Goal: Task Accomplishment & Management: Manage account settings

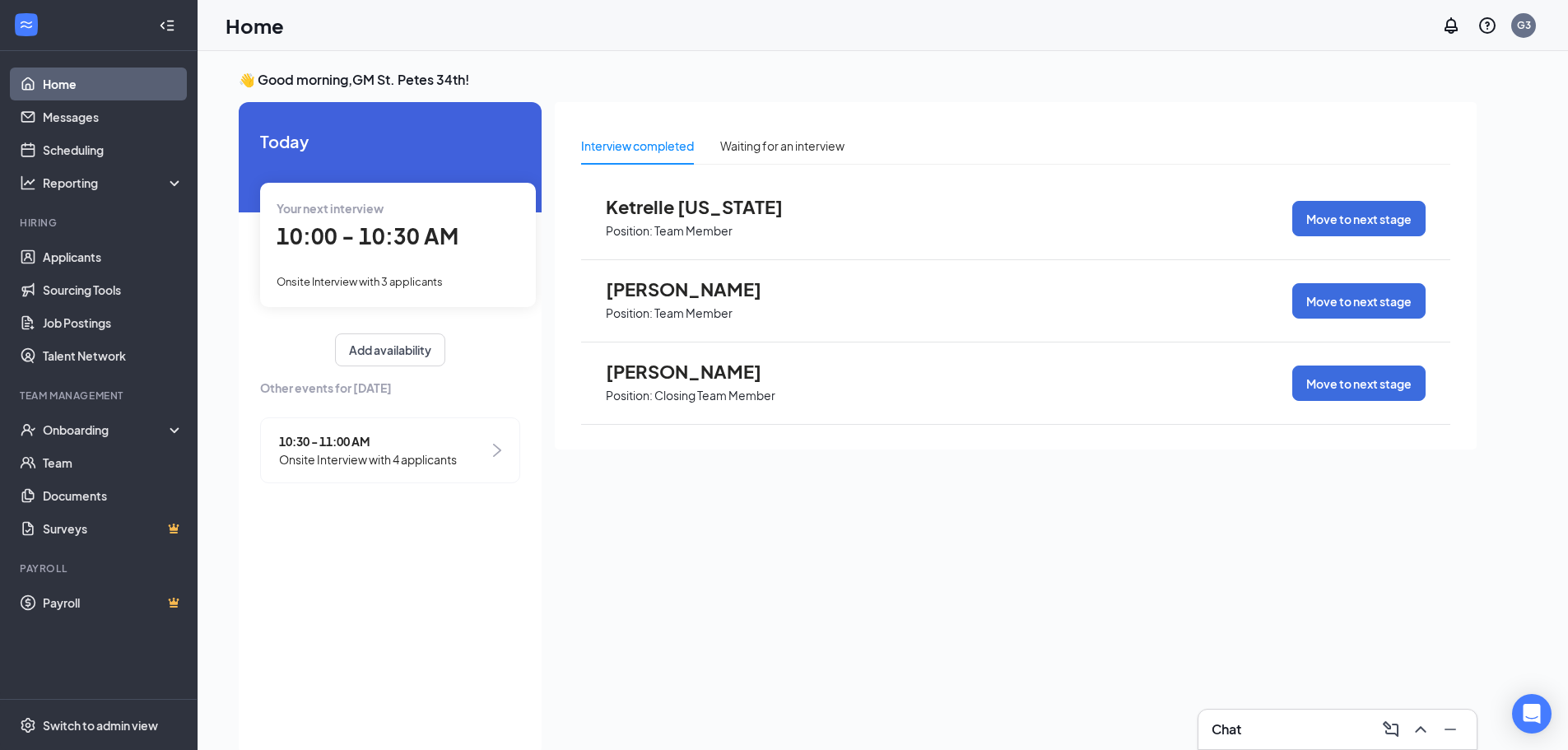
click at [371, 259] on div "Your next interview 10:00 - 10:30 AM Onsite Interview with 3 applicants" at bounding box center [398, 244] width 276 height 123
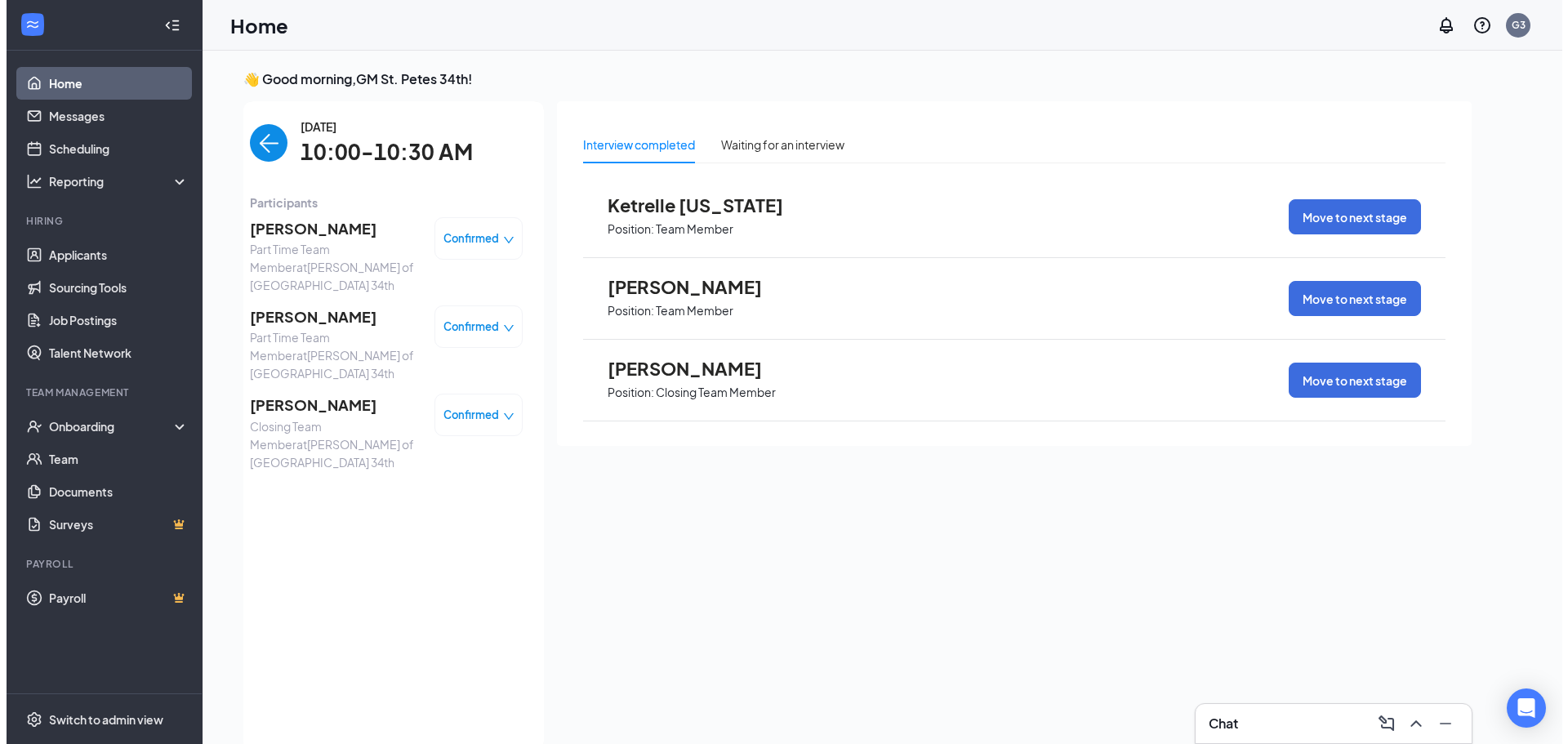
scroll to position [6, 0]
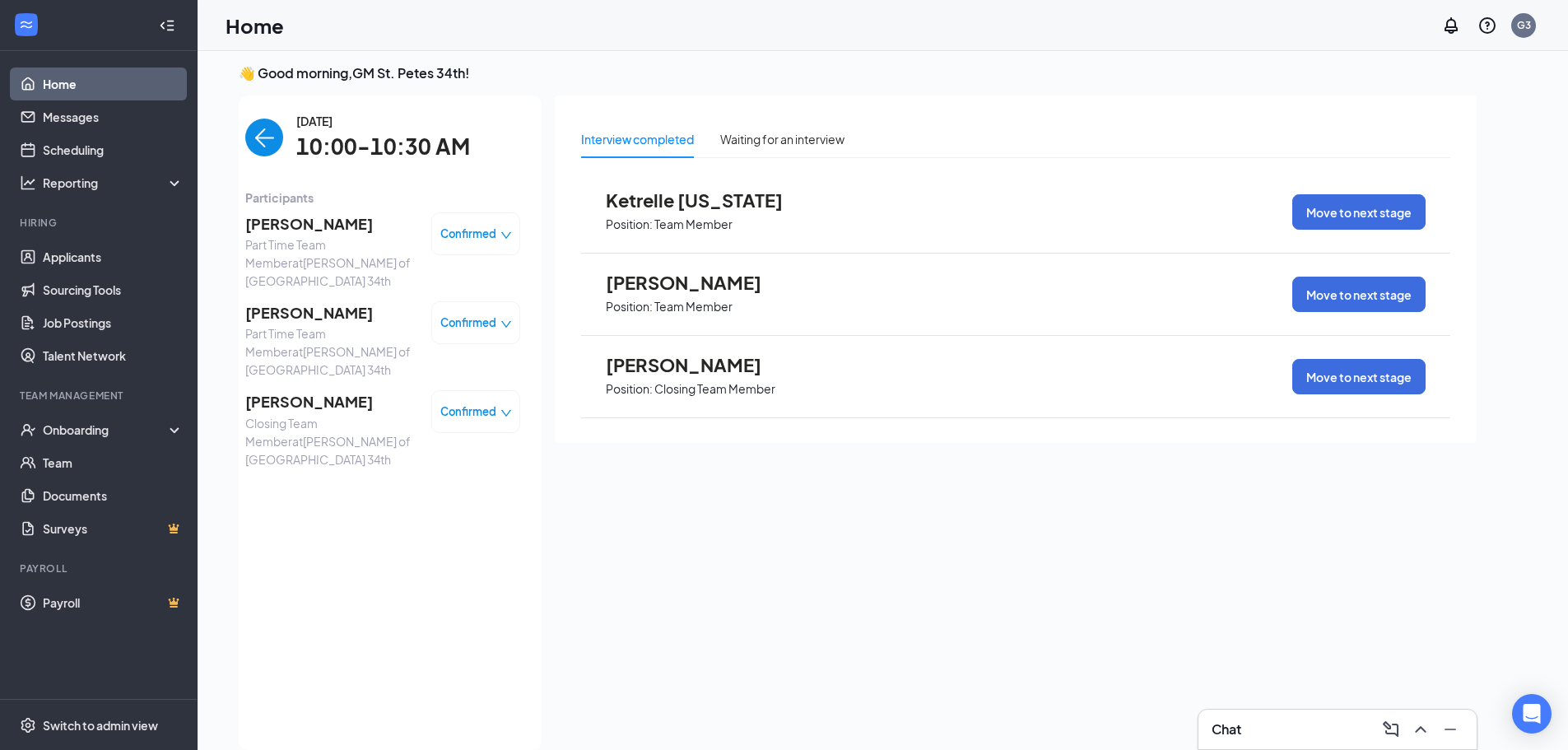
click at [325, 390] on span "[PERSON_NAME]" at bounding box center [331, 401] width 173 height 23
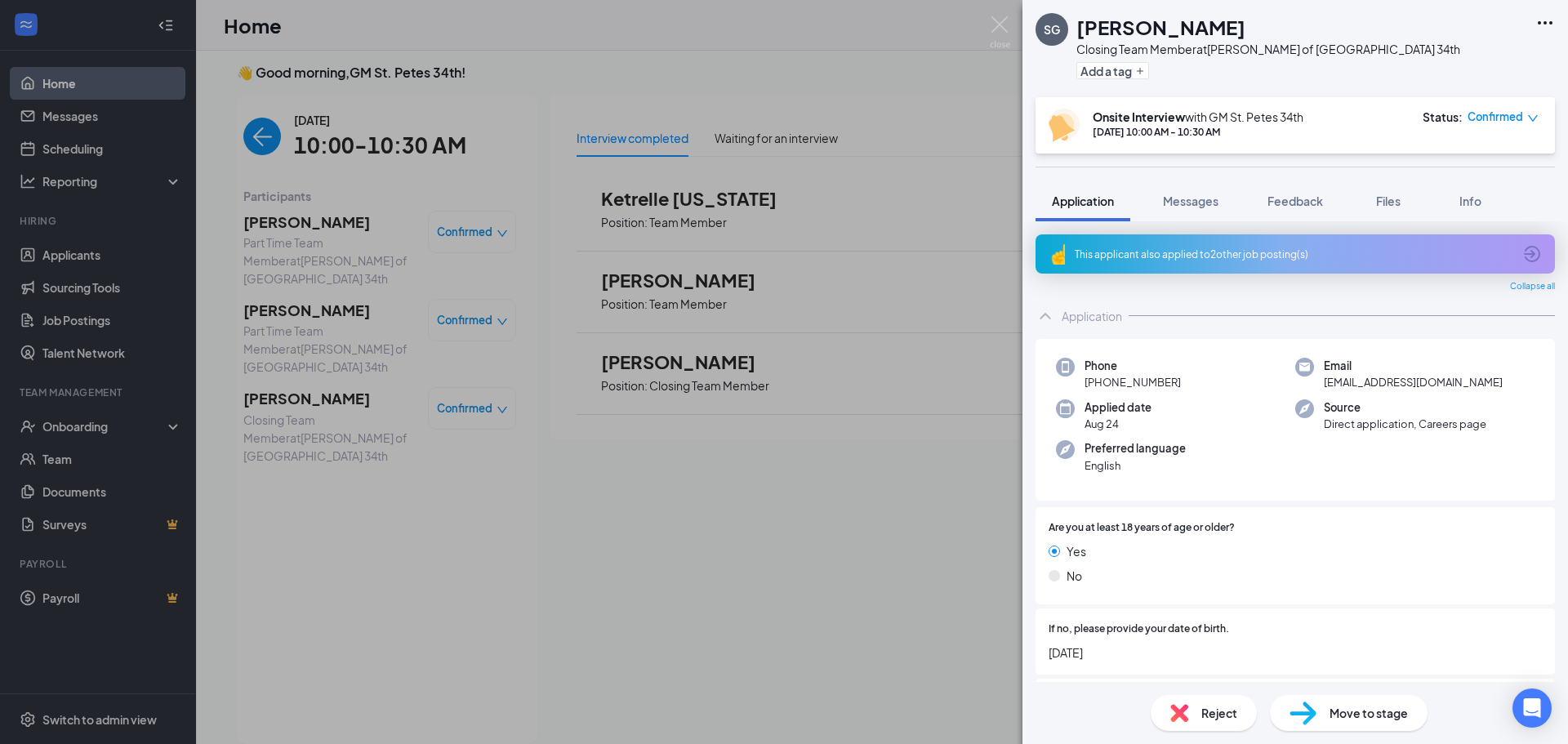
click at [1551, 24] on icon "Ellipses" at bounding box center [1545, 23] width 15 height 4
click at [1401, 69] on link "View full application" at bounding box center [1457, 61] width 177 height 16
click at [498, 153] on div "SG [PERSON_NAME] Closing Team Member at [PERSON_NAME] of [GEOGRAPHIC_DATA] 34th…" at bounding box center [784, 372] width 1568 height 744
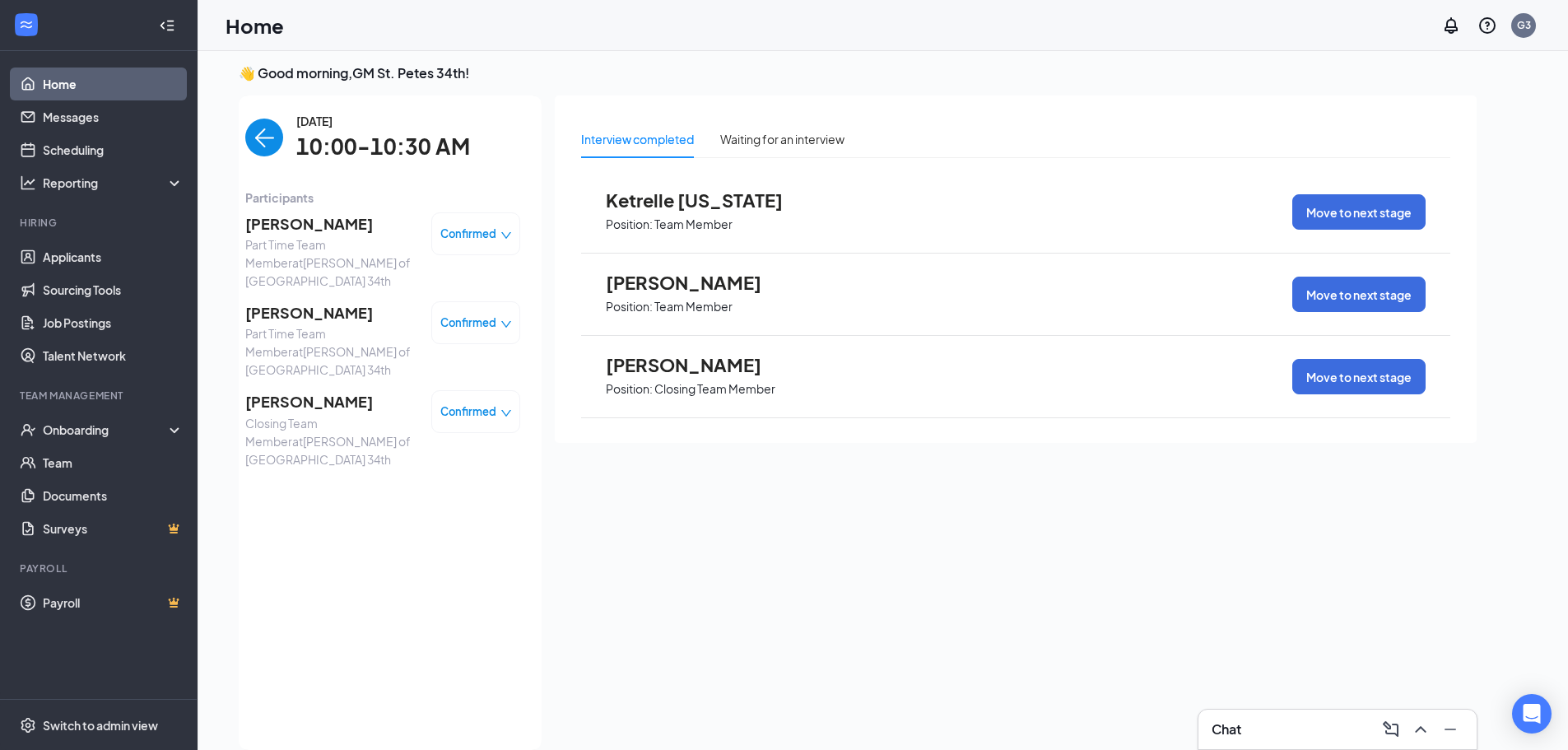
click at [270, 138] on img "back-button" at bounding box center [264, 137] width 37 height 37
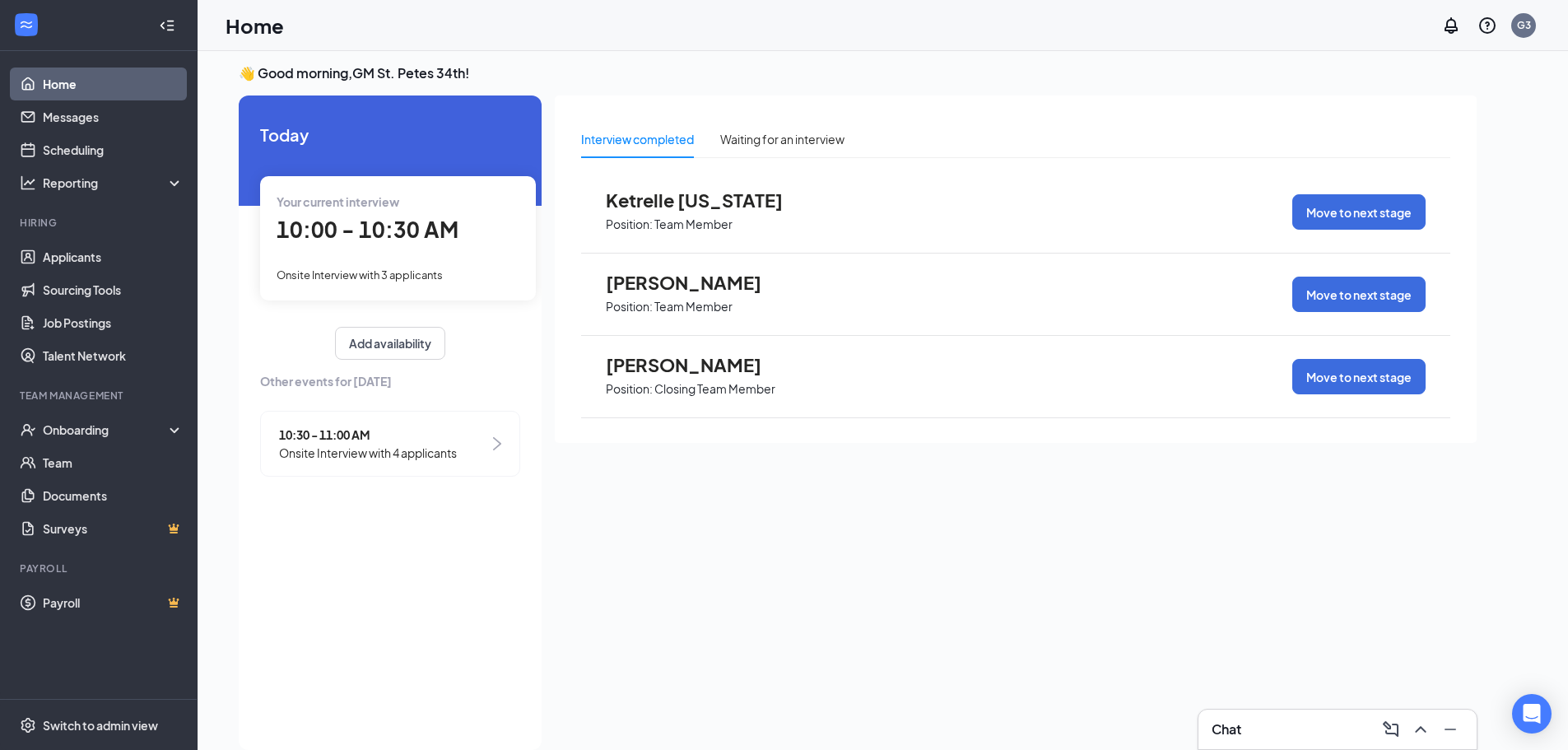
click at [346, 277] on span "Onsite Interview with 3 applicants" at bounding box center [360, 275] width 166 height 13
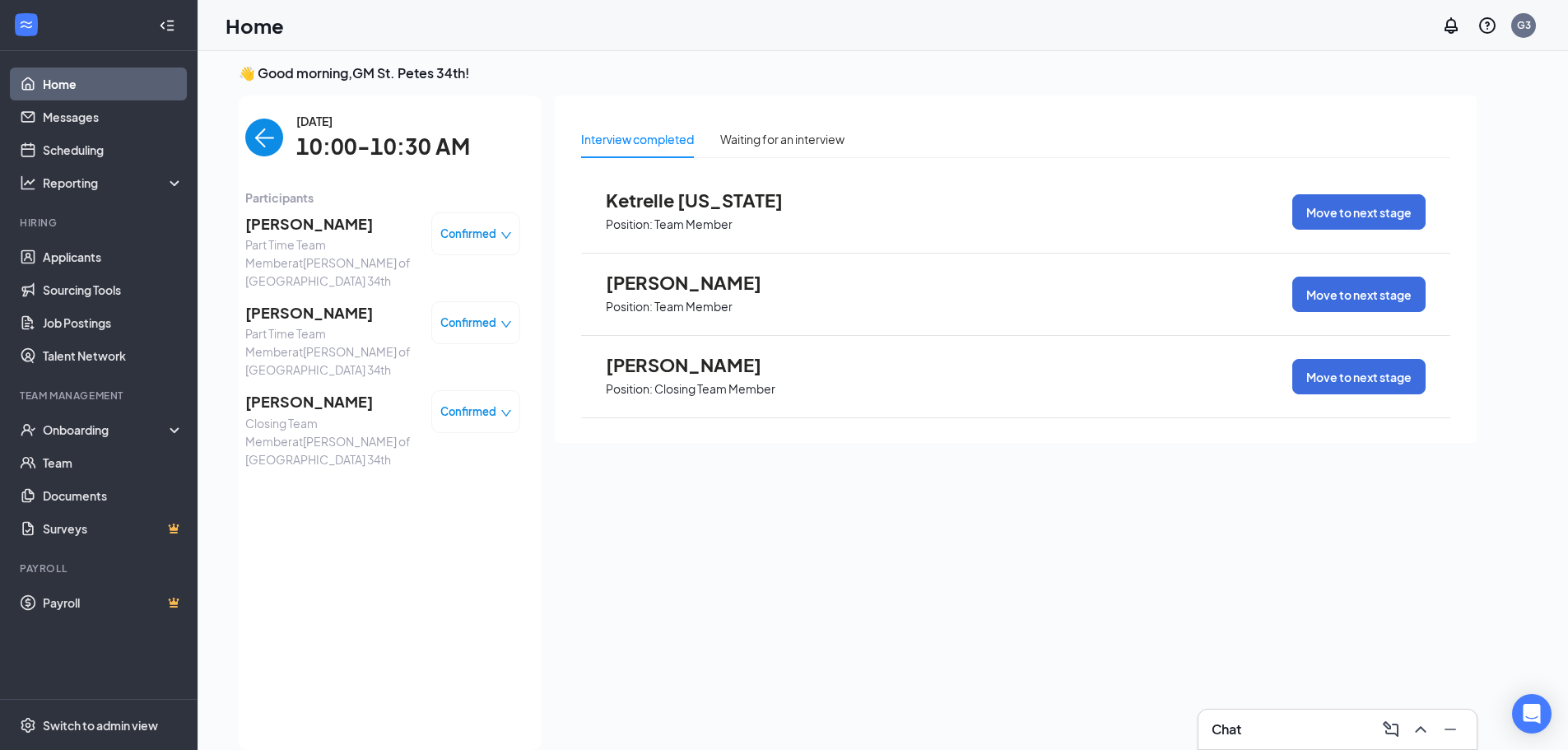
click at [252, 128] on img "back-button" at bounding box center [264, 137] width 37 height 37
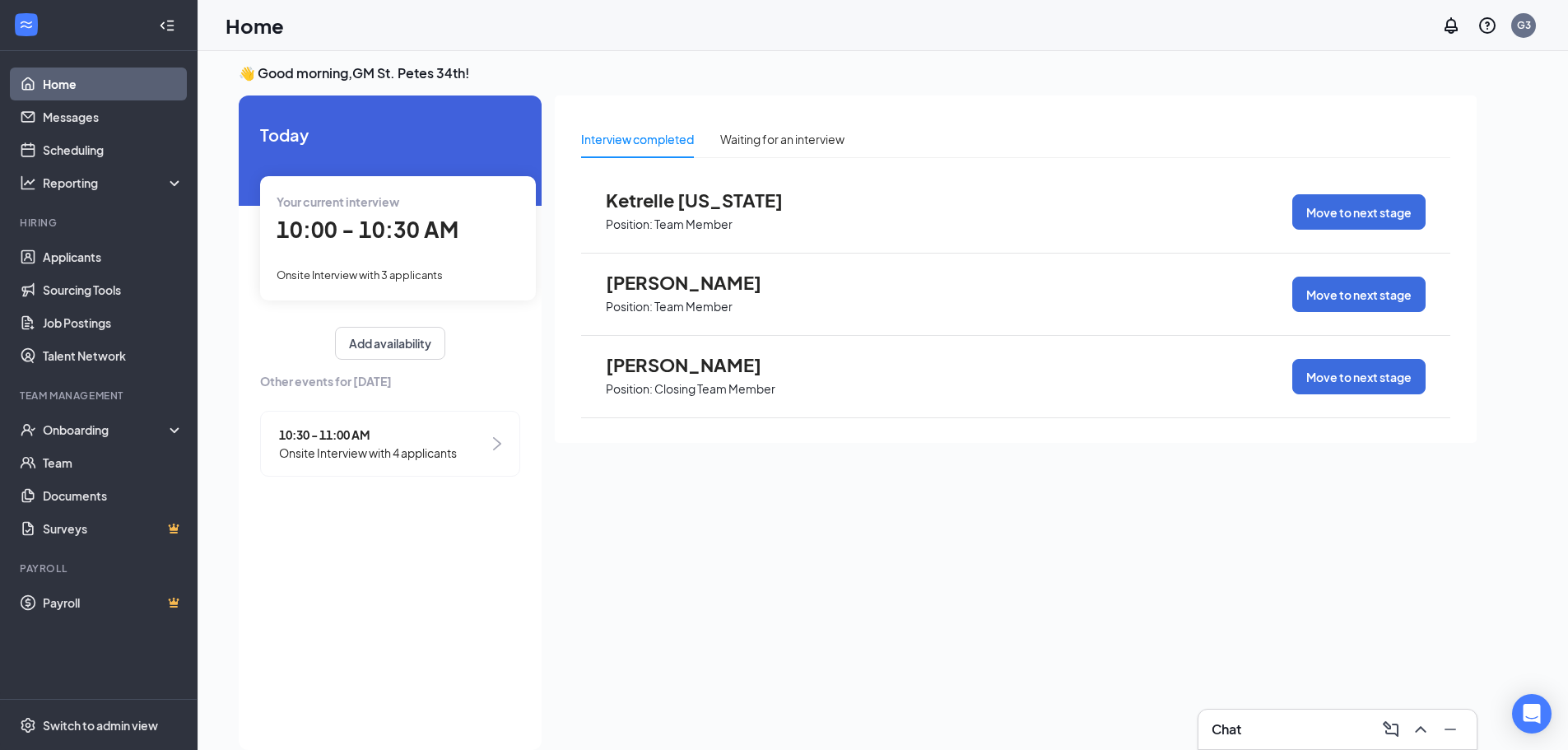
click at [383, 449] on span "Onsite Interview with 4 applicants" at bounding box center [368, 453] width 178 height 18
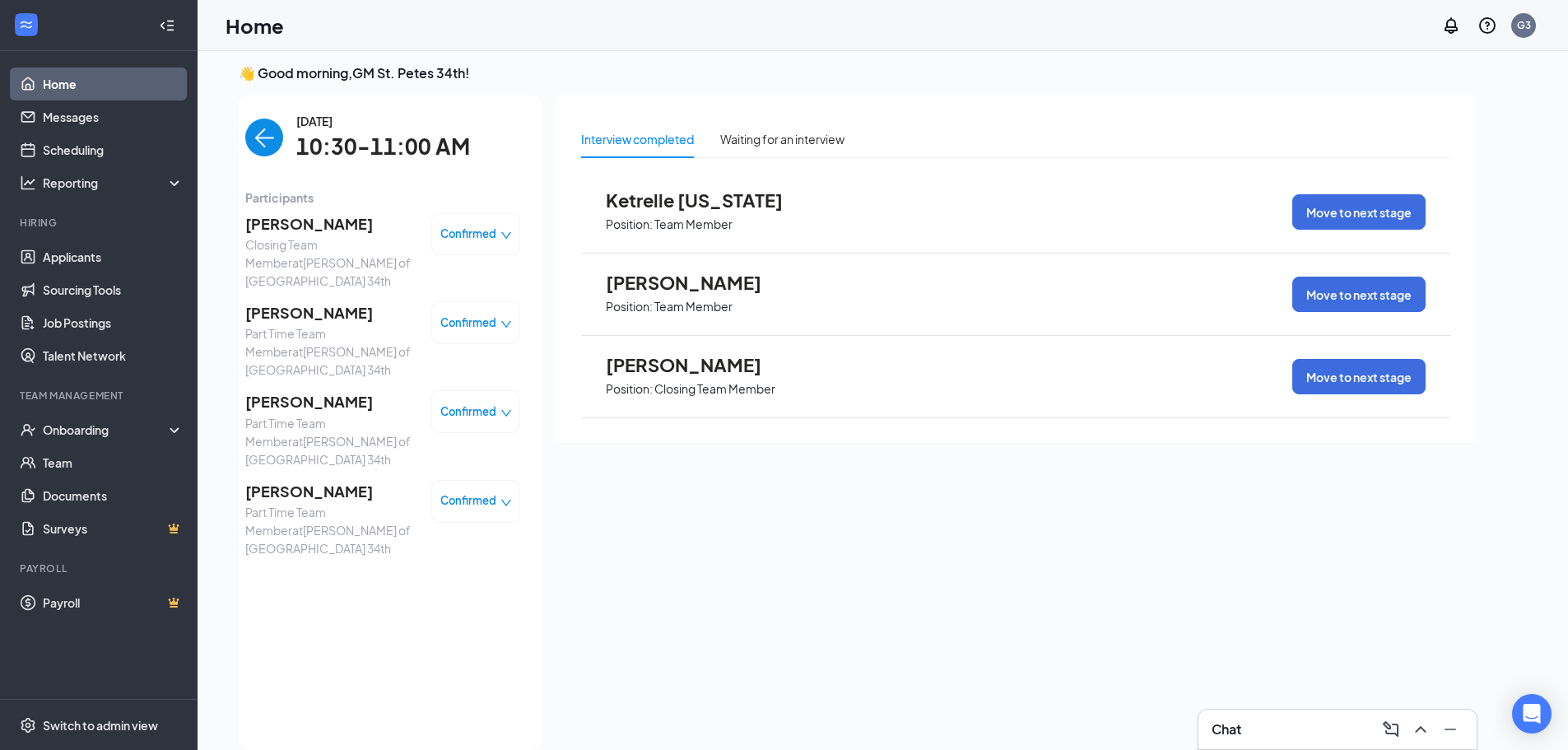
click at [319, 390] on span "[PERSON_NAME]" at bounding box center [331, 401] width 173 height 23
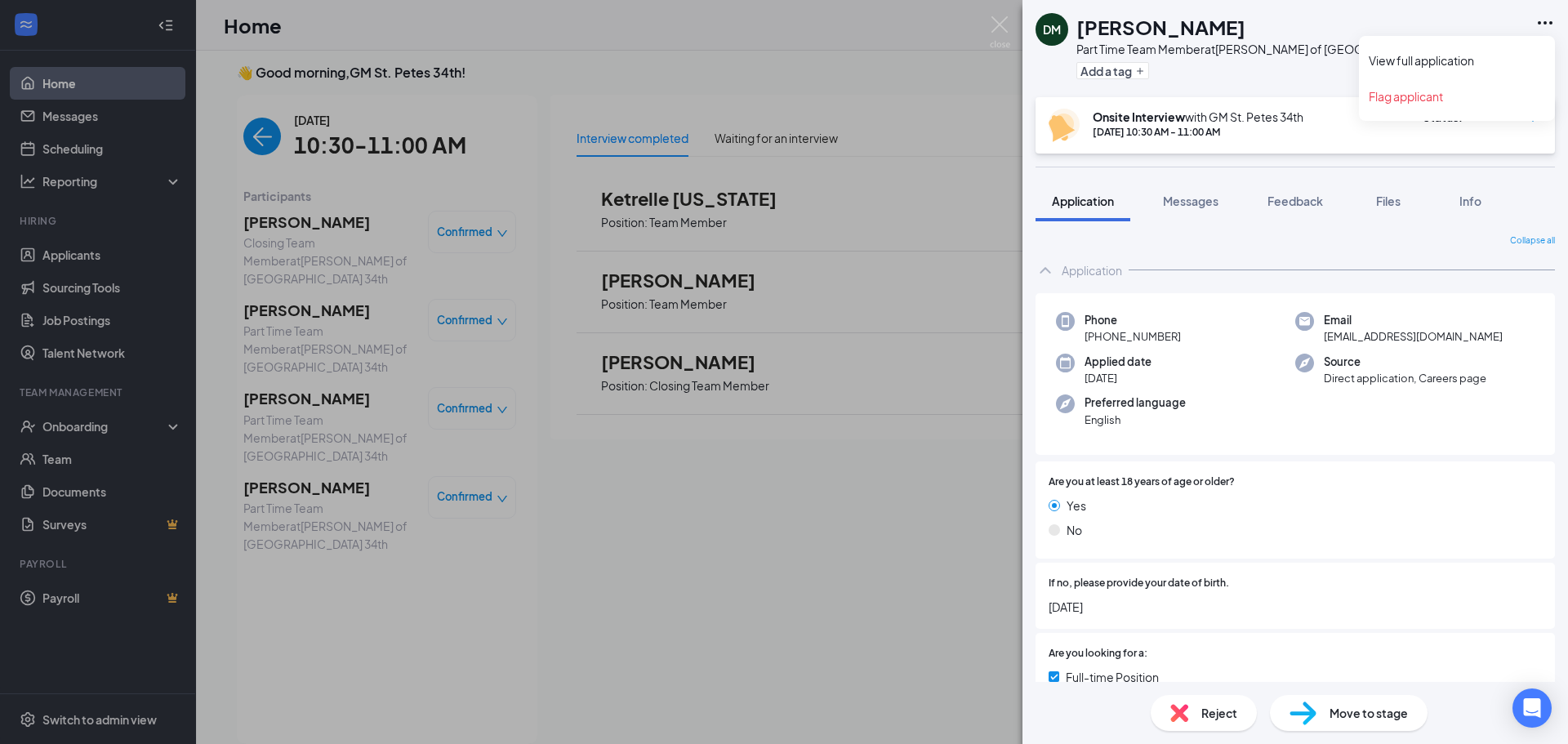
click at [1546, 22] on icon "Ellipses" at bounding box center [1545, 23] width 15 height 4
click at [1549, 21] on icon "Ellipses" at bounding box center [1545, 23] width 20 height 20
click at [1428, 58] on link "View full application" at bounding box center [1457, 61] width 177 height 16
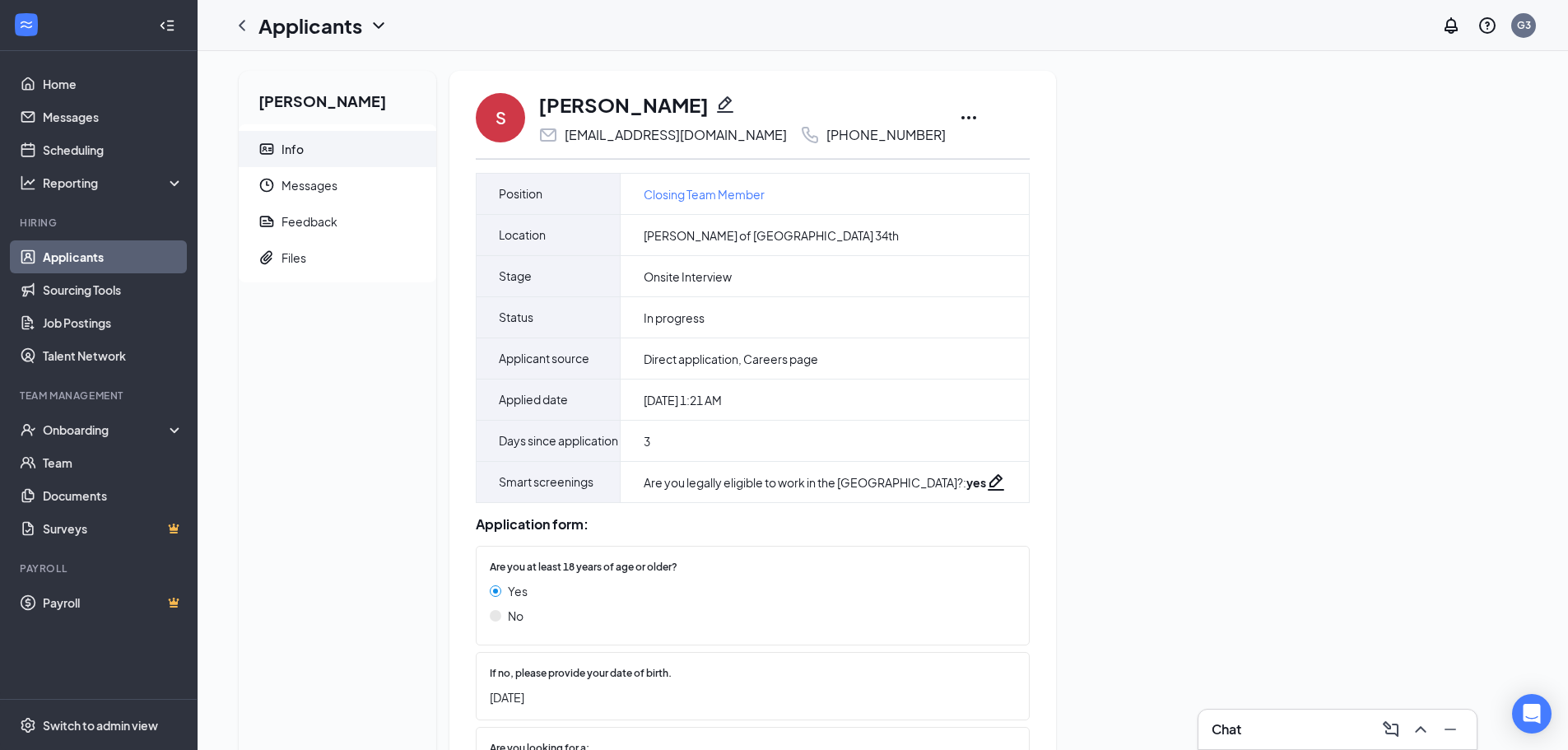
click at [959, 111] on icon "Ellipses" at bounding box center [969, 118] width 20 height 20
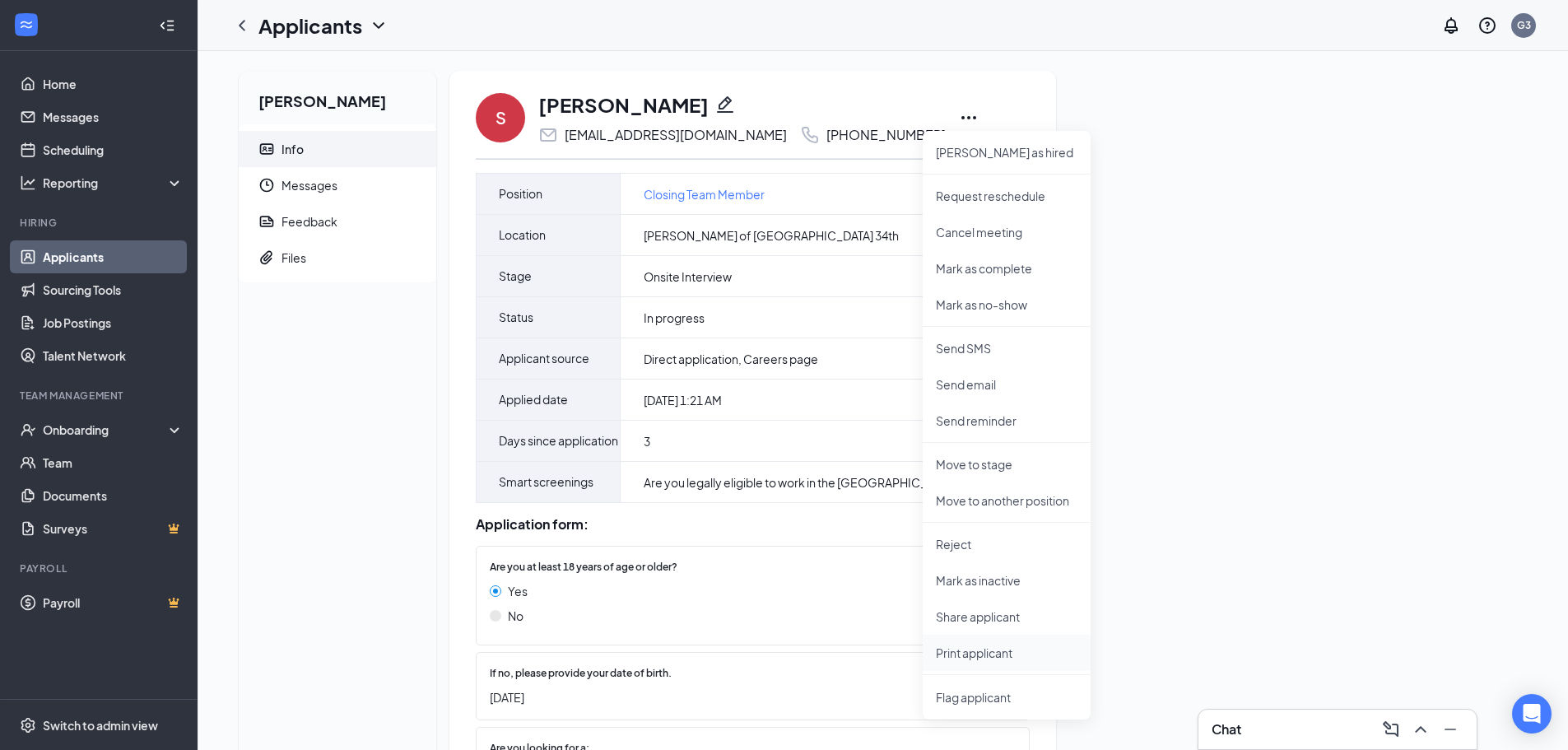
click at [1006, 644] on li "Print applicant" at bounding box center [1006, 653] width 168 height 37
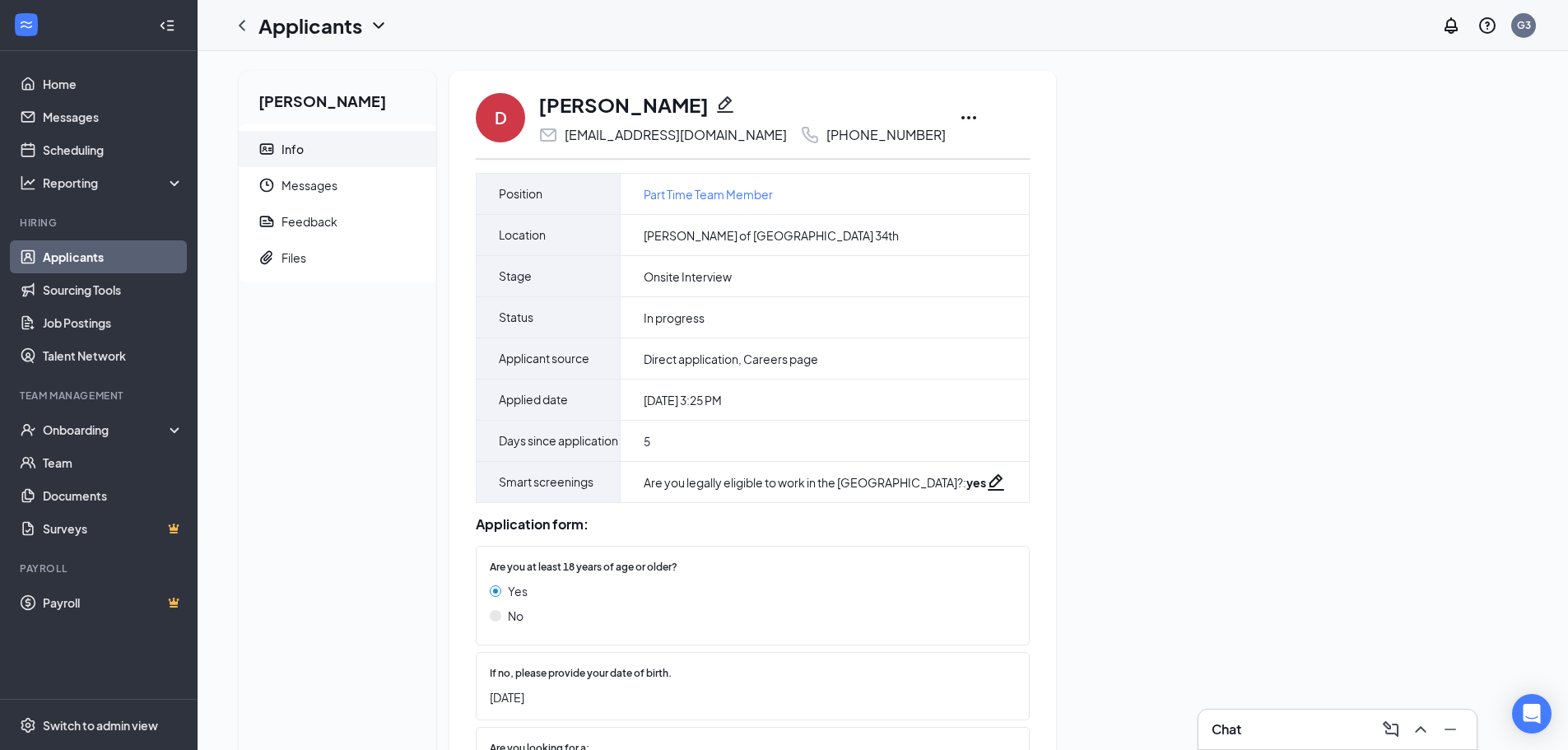
click at [959, 112] on icon "Ellipses" at bounding box center [969, 118] width 20 height 20
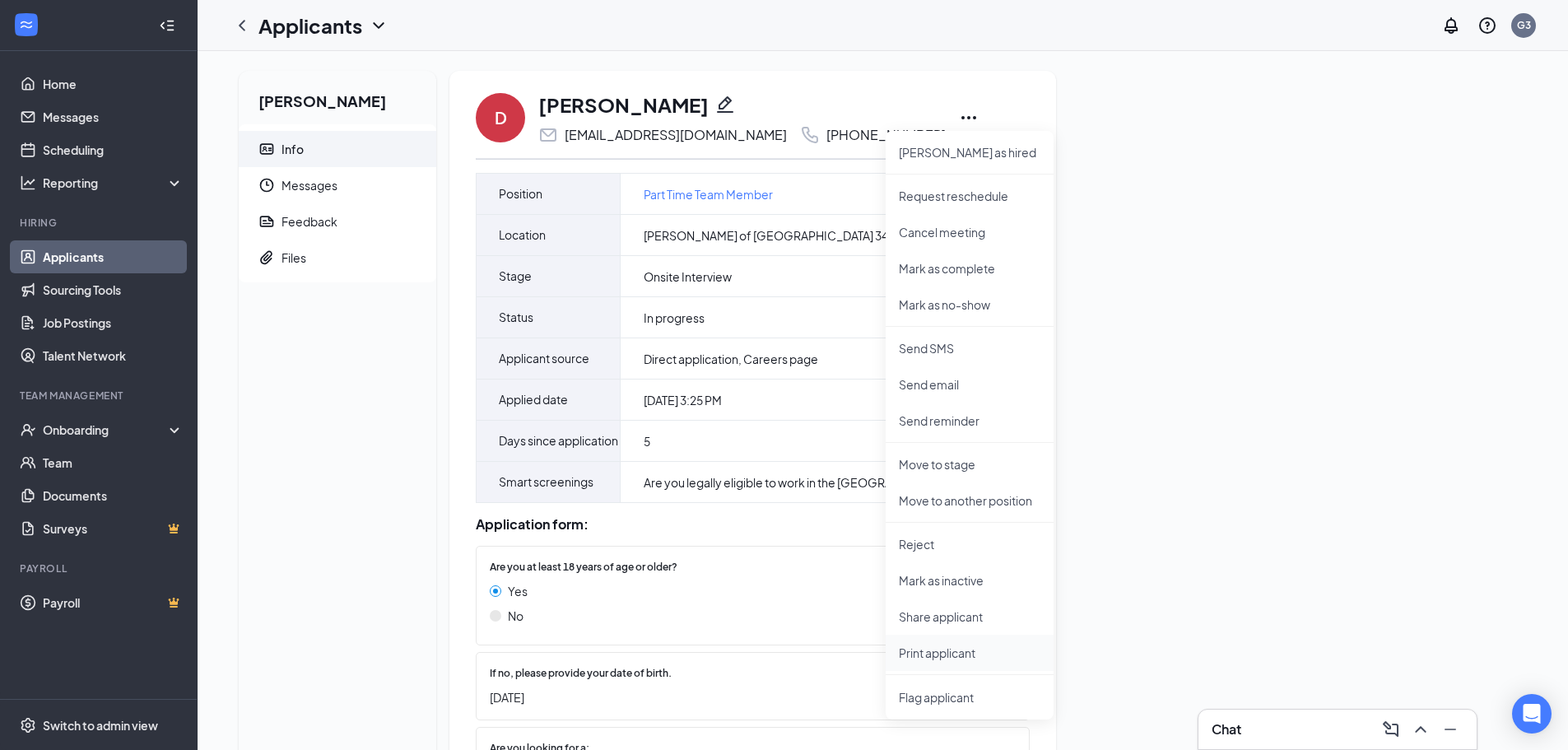
click at [942, 649] on p "Print applicant" at bounding box center [969, 653] width 142 height 16
